Goal: Task Accomplishment & Management: Use online tool/utility

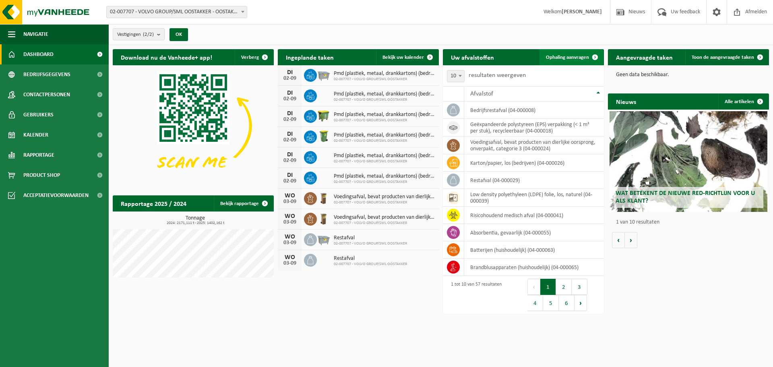
click at [562, 57] on span "Ophaling aanvragen" at bounding box center [567, 57] width 43 height 5
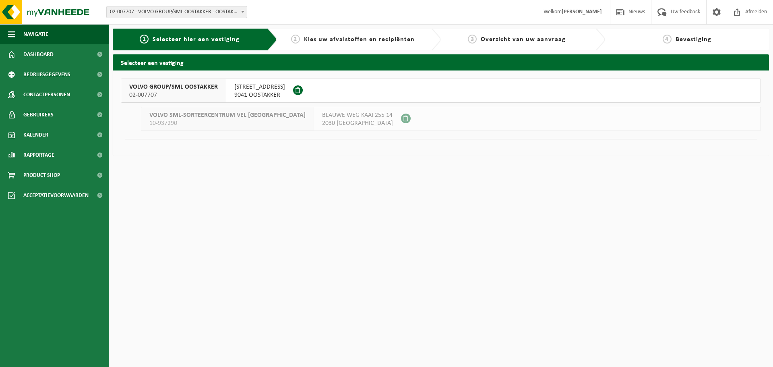
click at [251, 86] on span "[STREET_ADDRESS]" at bounding box center [259, 87] width 51 height 8
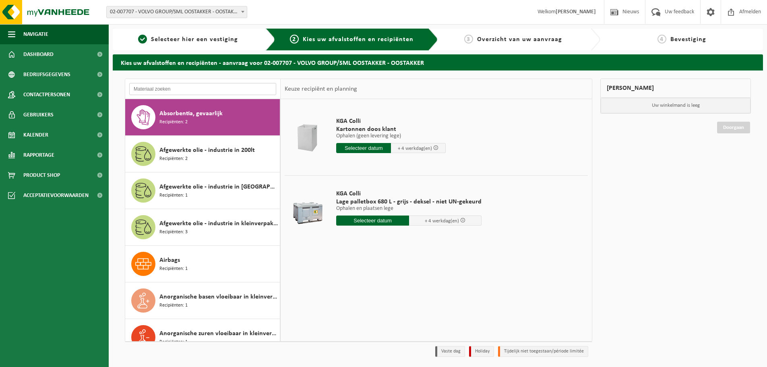
click at [207, 88] on input "text" at bounding box center [202, 89] width 147 height 12
type input "s"
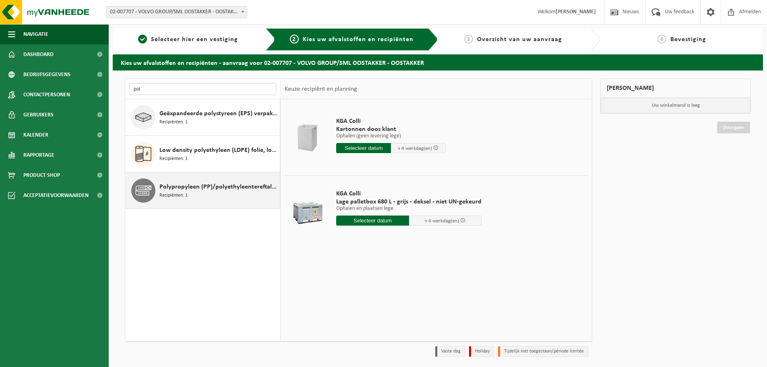
type input "pol"
click at [201, 194] on div "Polypropyleen (PP)/polyethyleentereftalaat (PET) spanbanden Recipiënten: 1" at bounding box center [218, 190] width 118 height 24
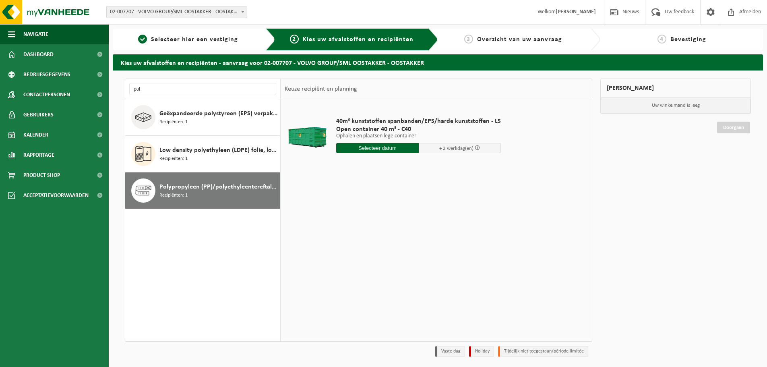
click at [388, 145] on input "text" at bounding box center [377, 148] width 83 height 10
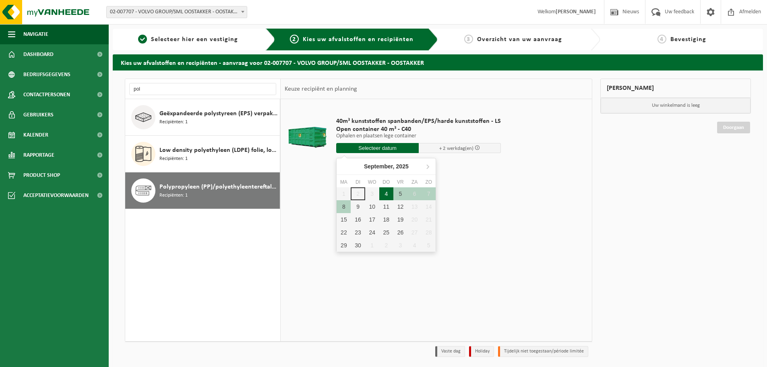
click at [387, 195] on div "4" at bounding box center [386, 193] width 14 height 13
type input "Van [DATE]"
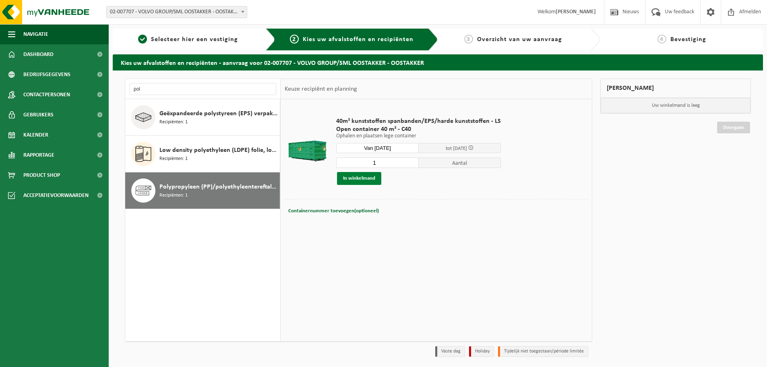
click at [357, 180] on button "In winkelmand" at bounding box center [359, 178] width 44 height 13
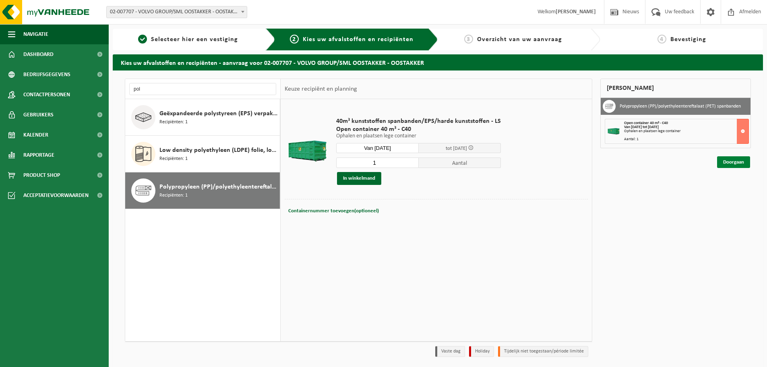
click at [735, 160] on link "Doorgaan" at bounding box center [733, 162] width 33 height 12
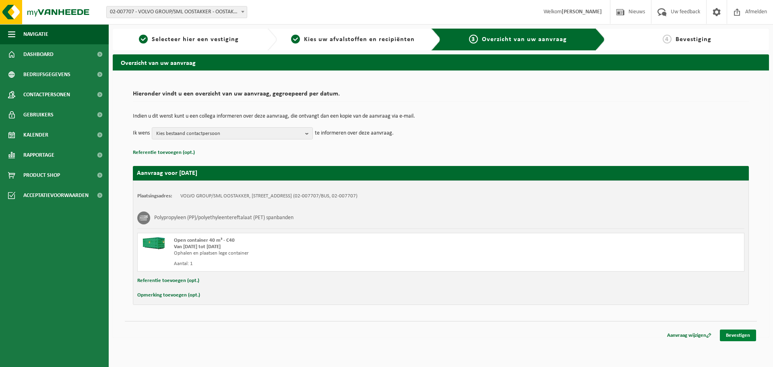
click at [734, 335] on link "Bevestigen" at bounding box center [738, 335] width 36 height 12
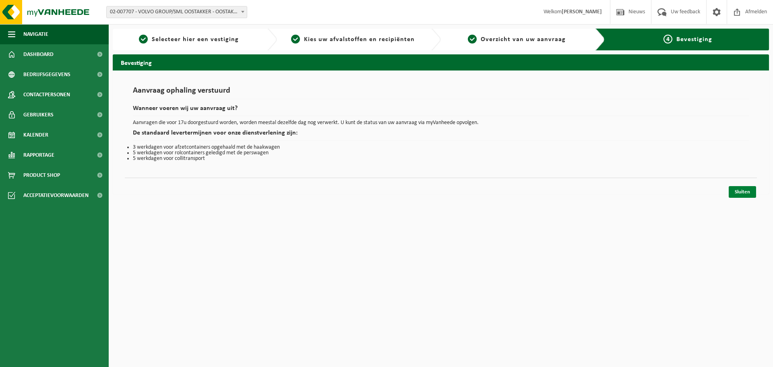
click at [741, 192] on link "Sluiten" at bounding box center [742, 192] width 27 height 12
